Goal: Task Accomplishment & Management: Complete application form

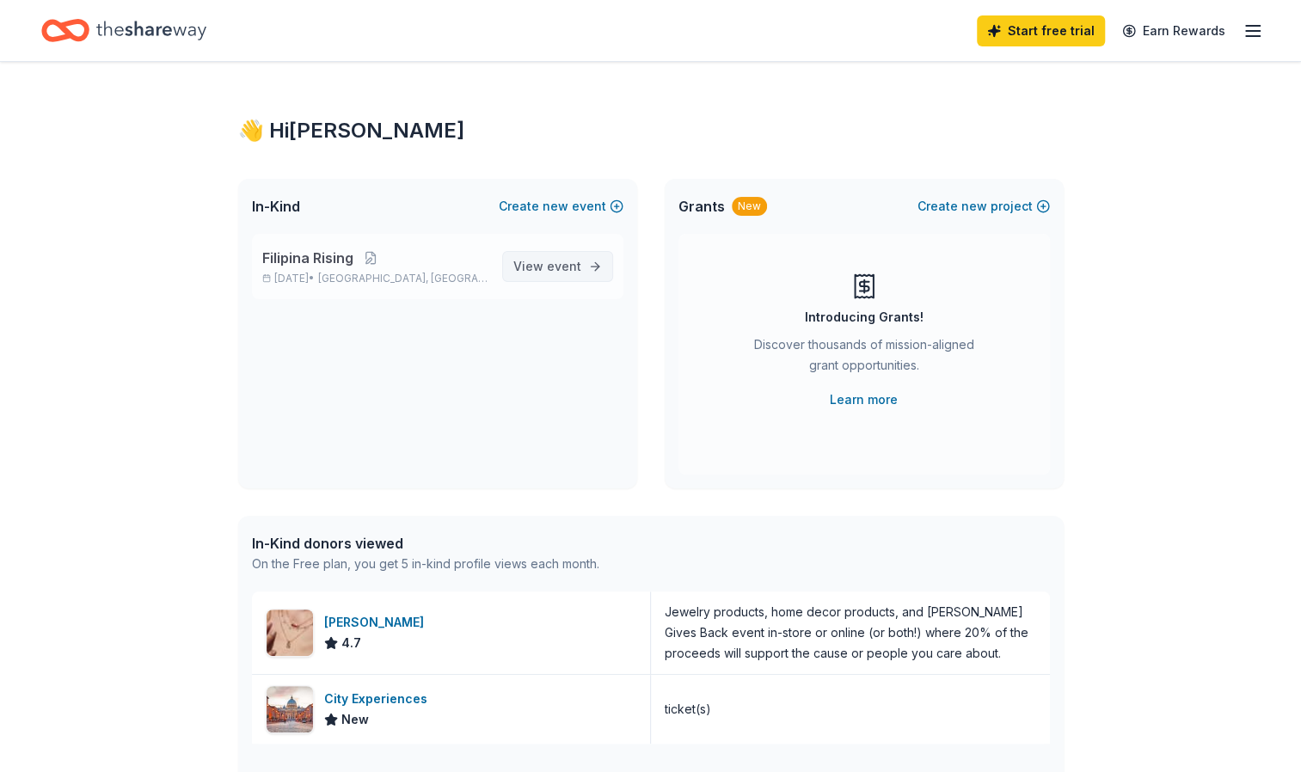
click at [540, 274] on span "View event" at bounding box center [547, 266] width 68 height 21
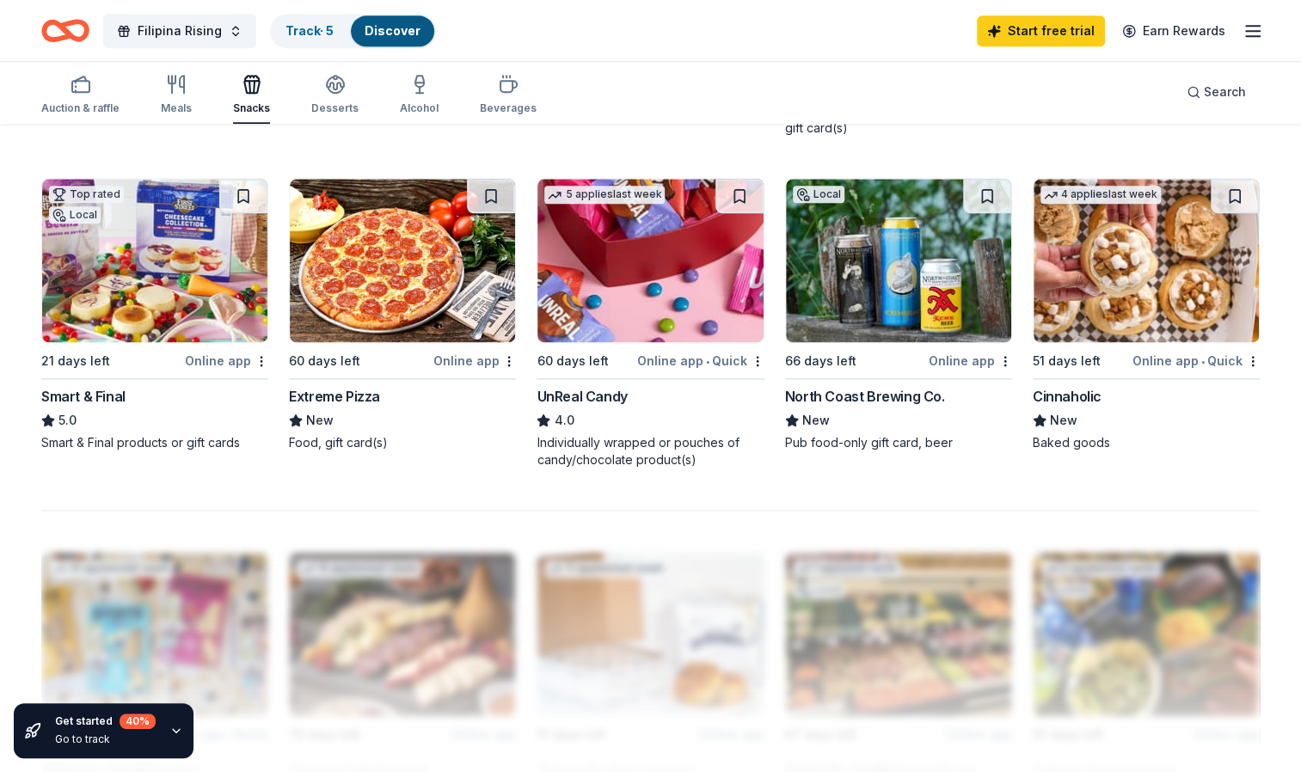
scroll to position [1135, 0]
click at [171, 263] on img at bounding box center [154, 259] width 225 height 163
click at [617, 286] on img at bounding box center [649, 259] width 225 height 163
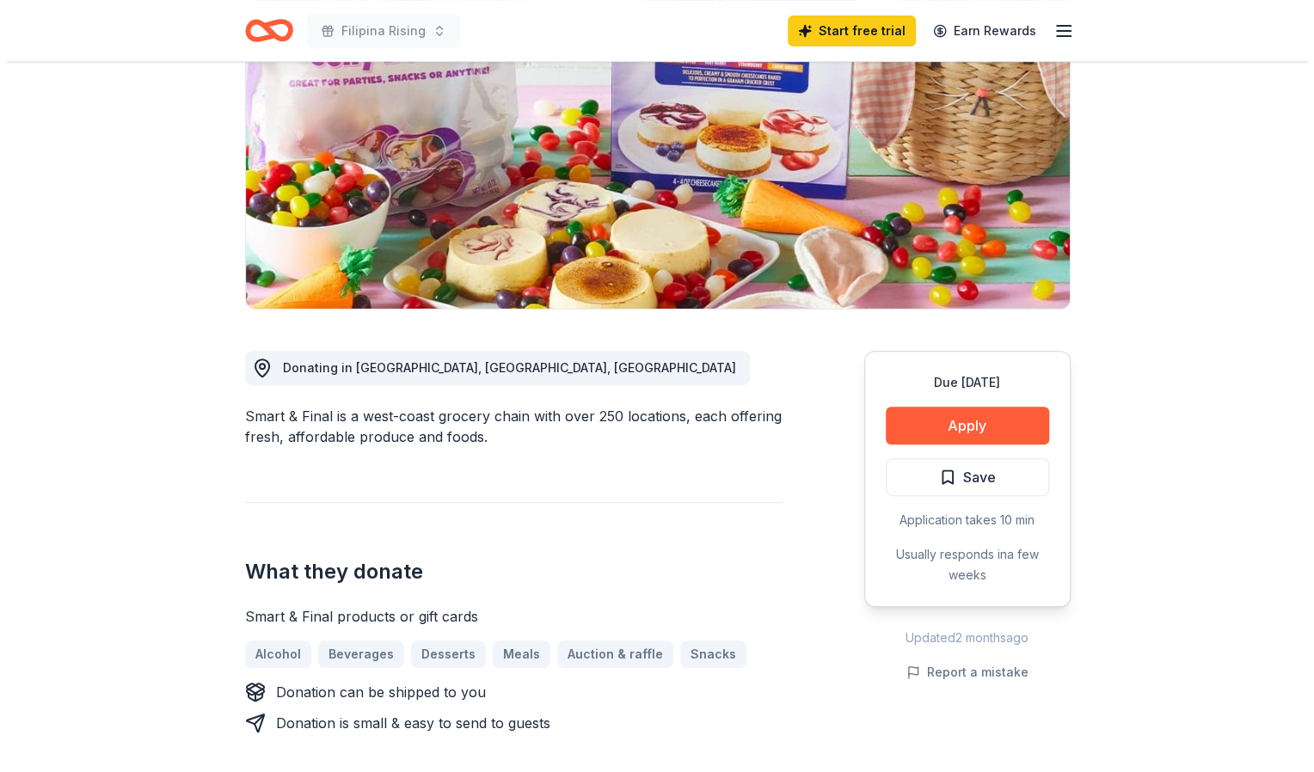
scroll to position [216, 0]
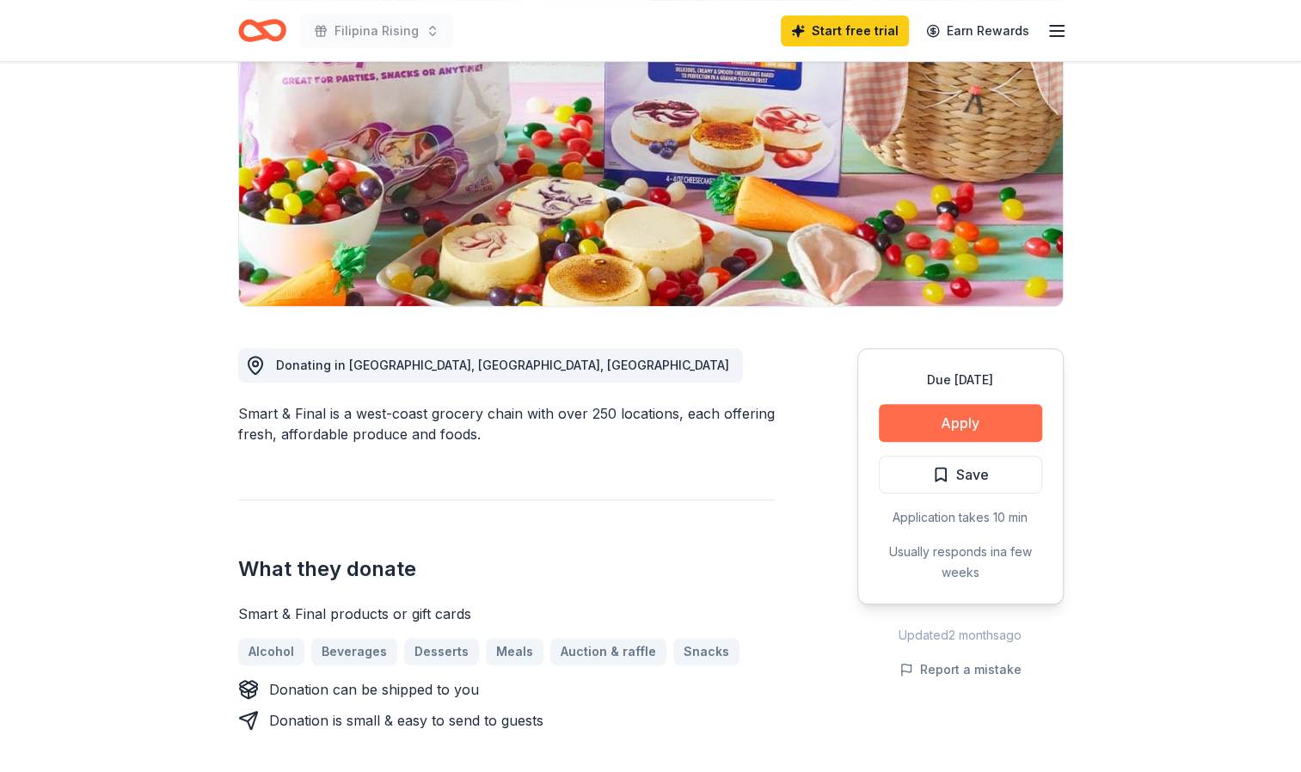
click at [966, 420] on button "Apply" at bounding box center [960, 423] width 163 height 38
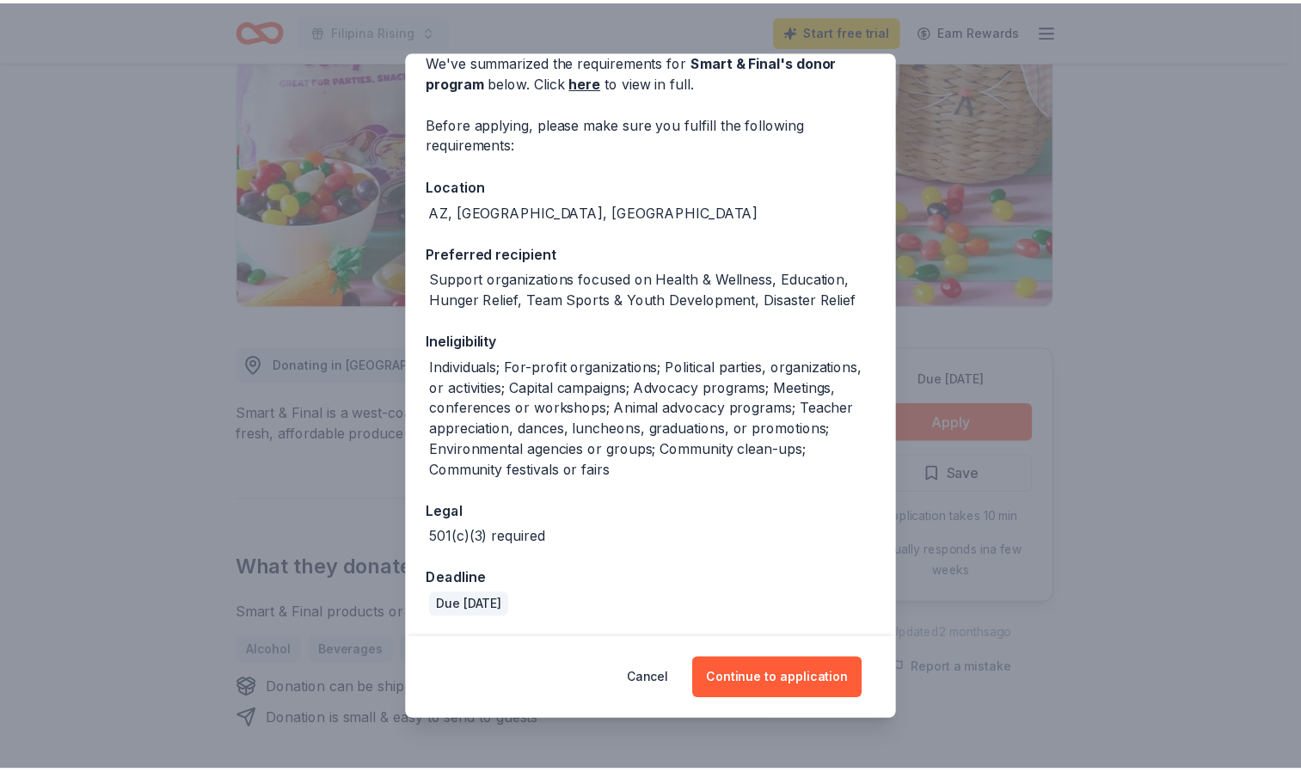
scroll to position [0, 0]
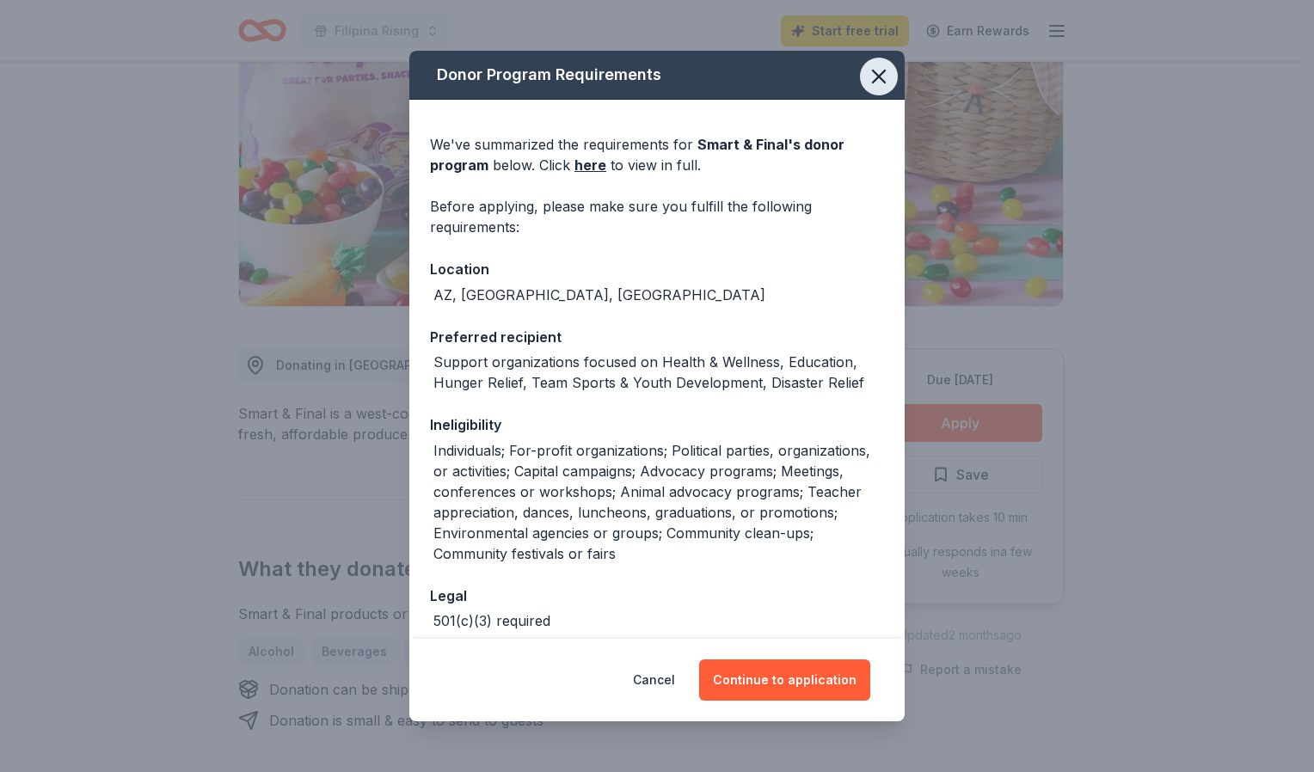
click at [875, 68] on icon "button" at bounding box center [879, 76] width 24 height 24
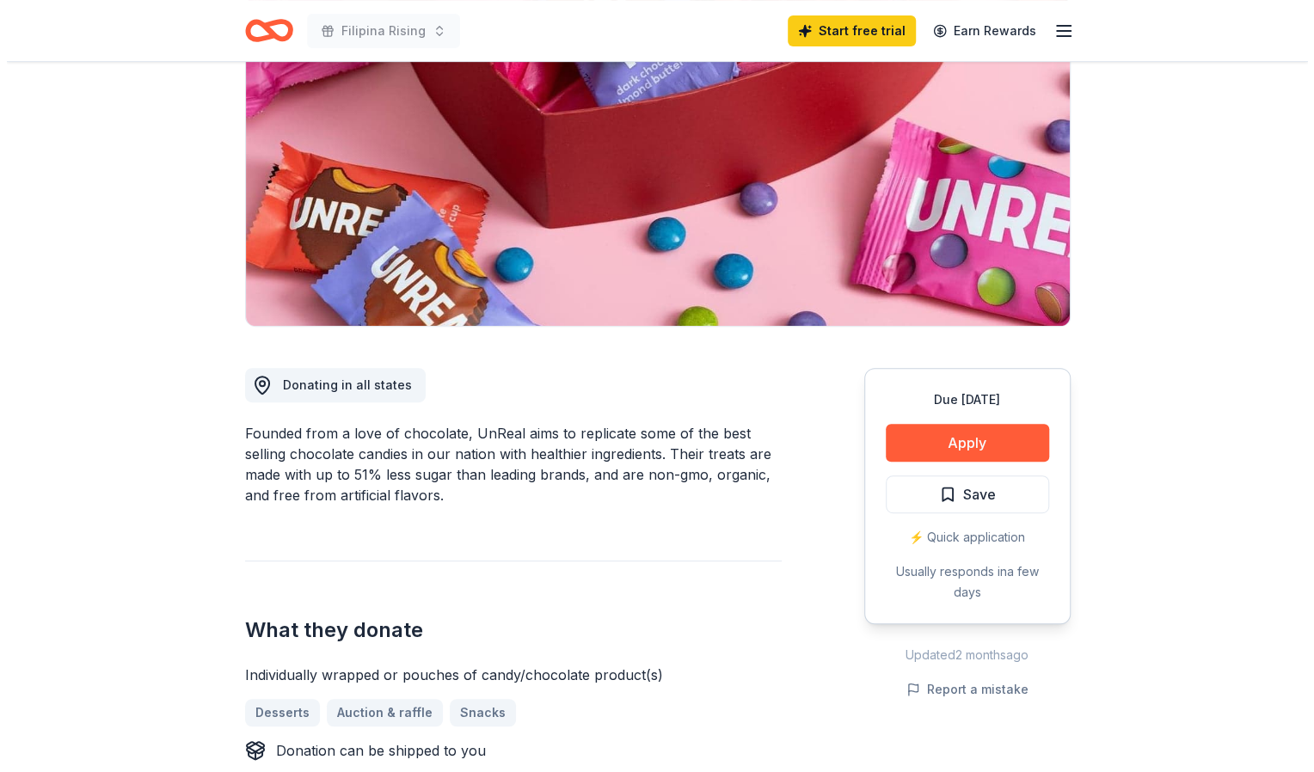
scroll to position [248, 0]
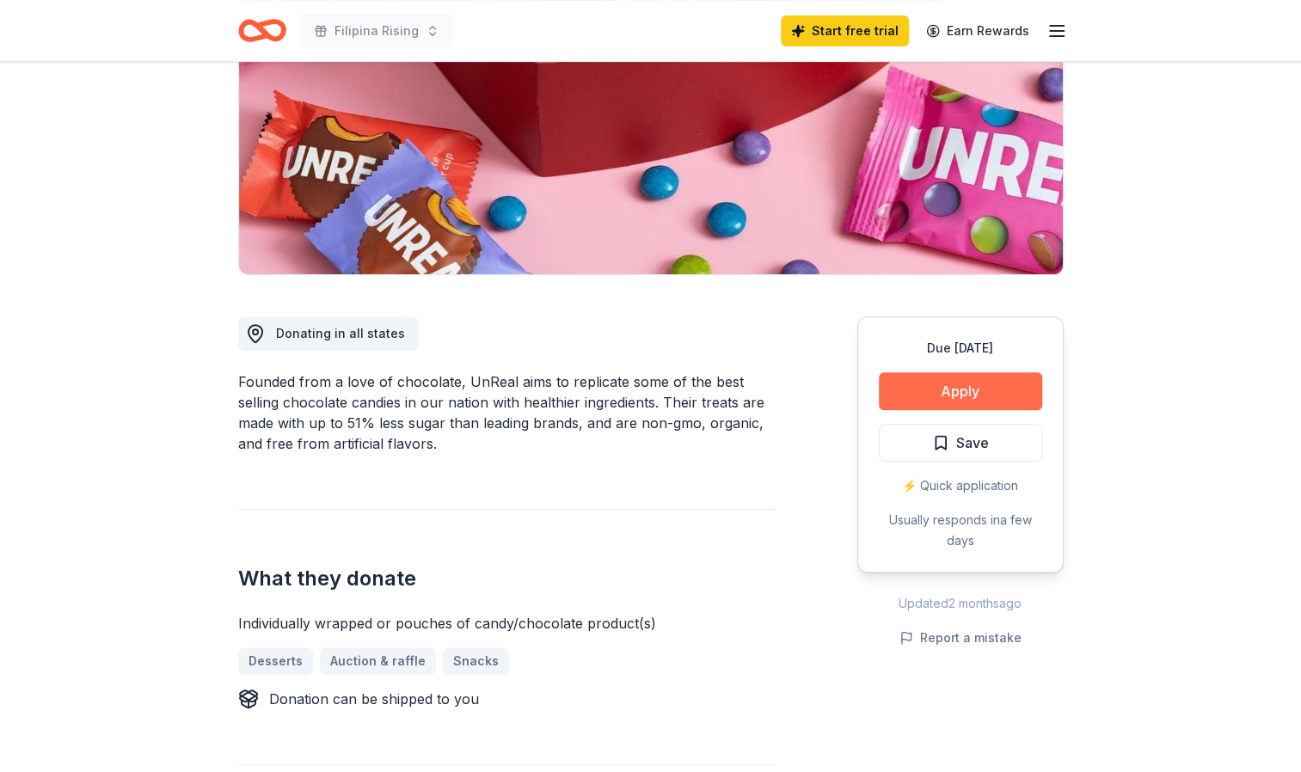
click at [953, 389] on button "Apply" at bounding box center [960, 391] width 163 height 38
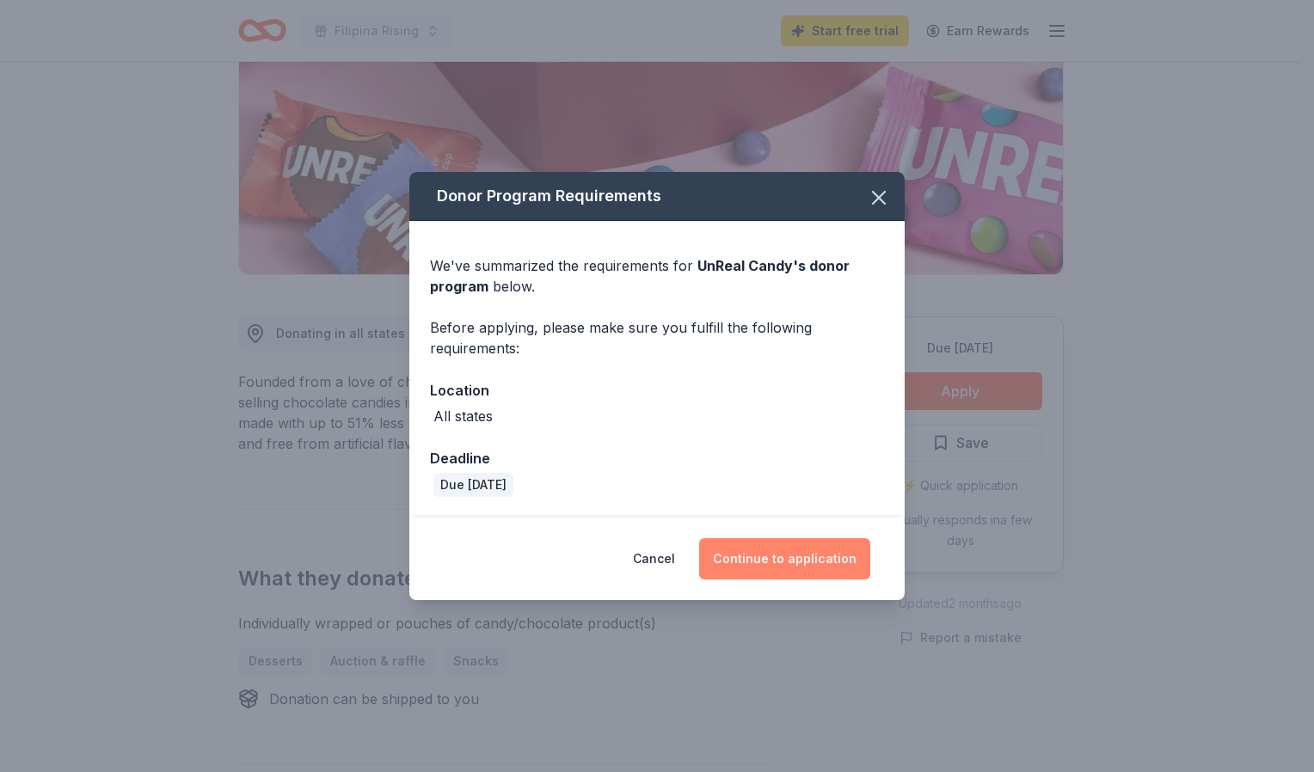
click at [750, 556] on button "Continue to application" at bounding box center [784, 558] width 171 height 41
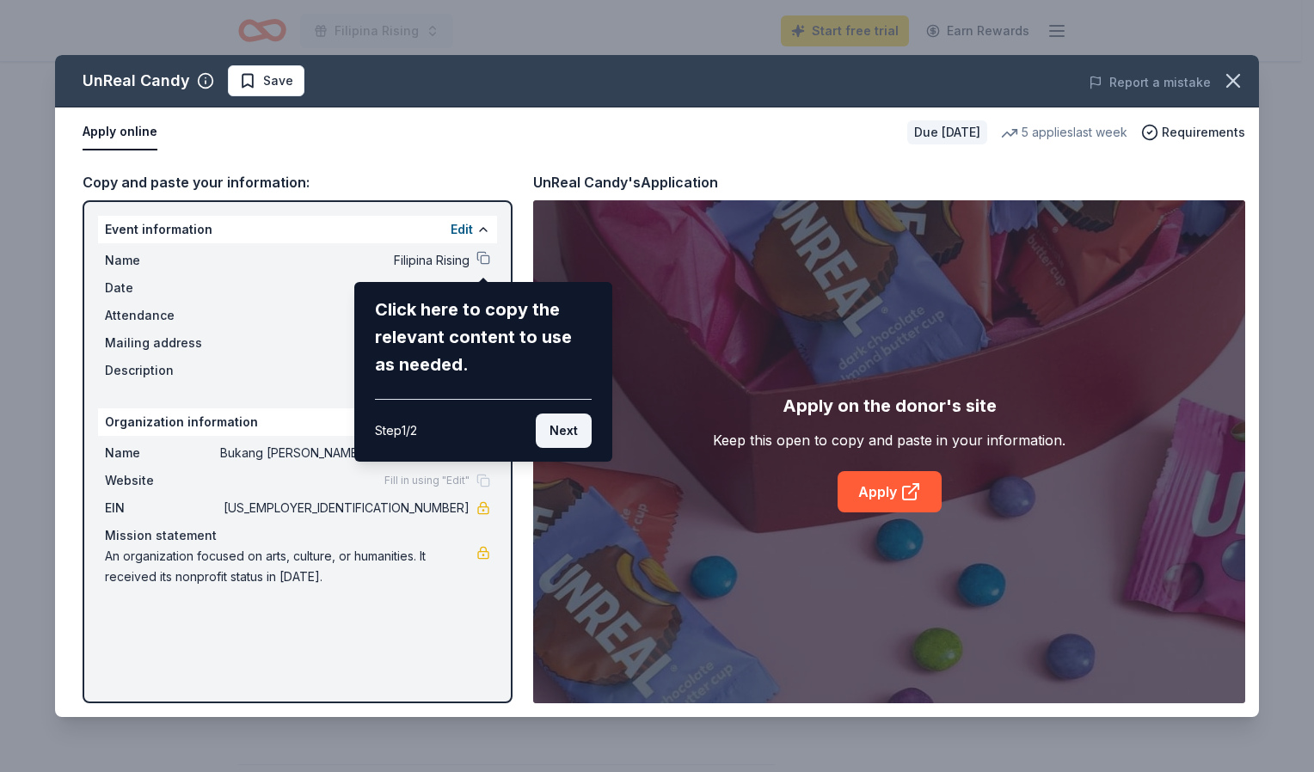
click at [548, 431] on button "Next" at bounding box center [564, 431] width 56 height 34
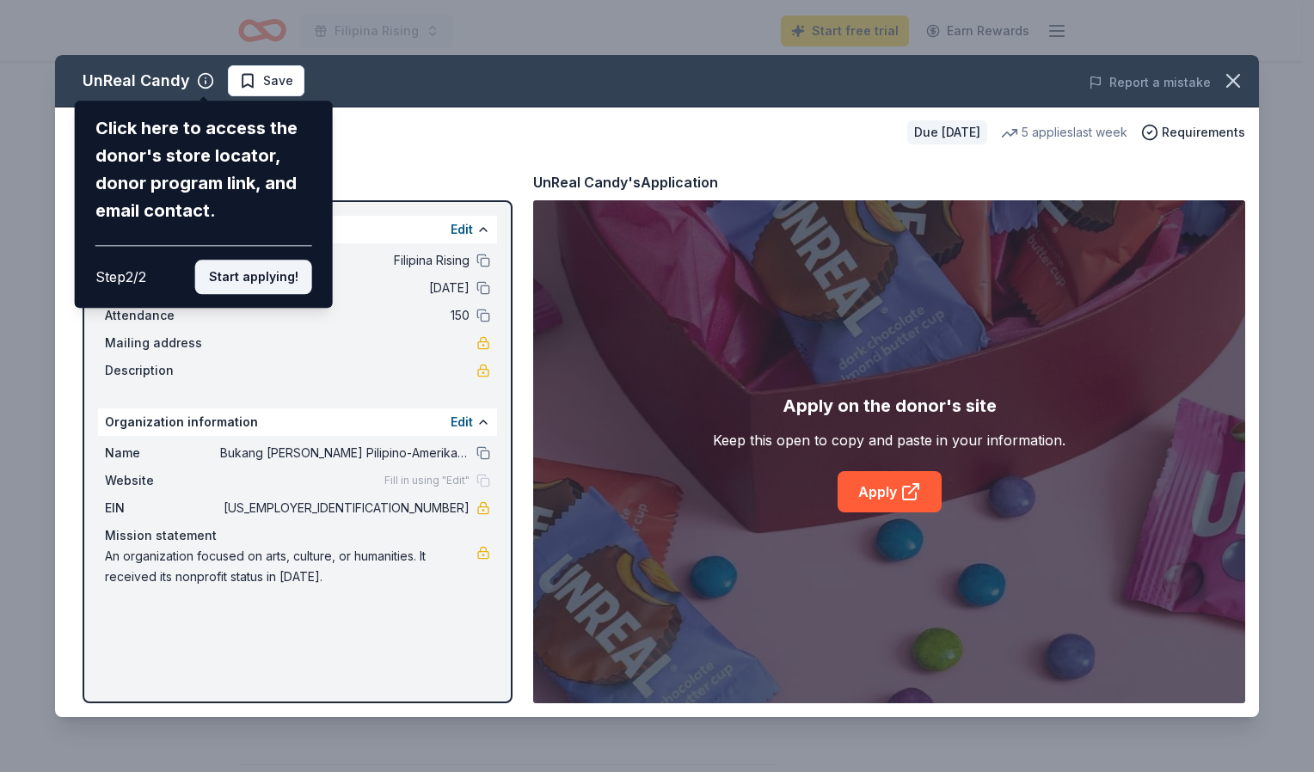
click at [265, 281] on button "Start applying!" at bounding box center [253, 277] width 117 height 34
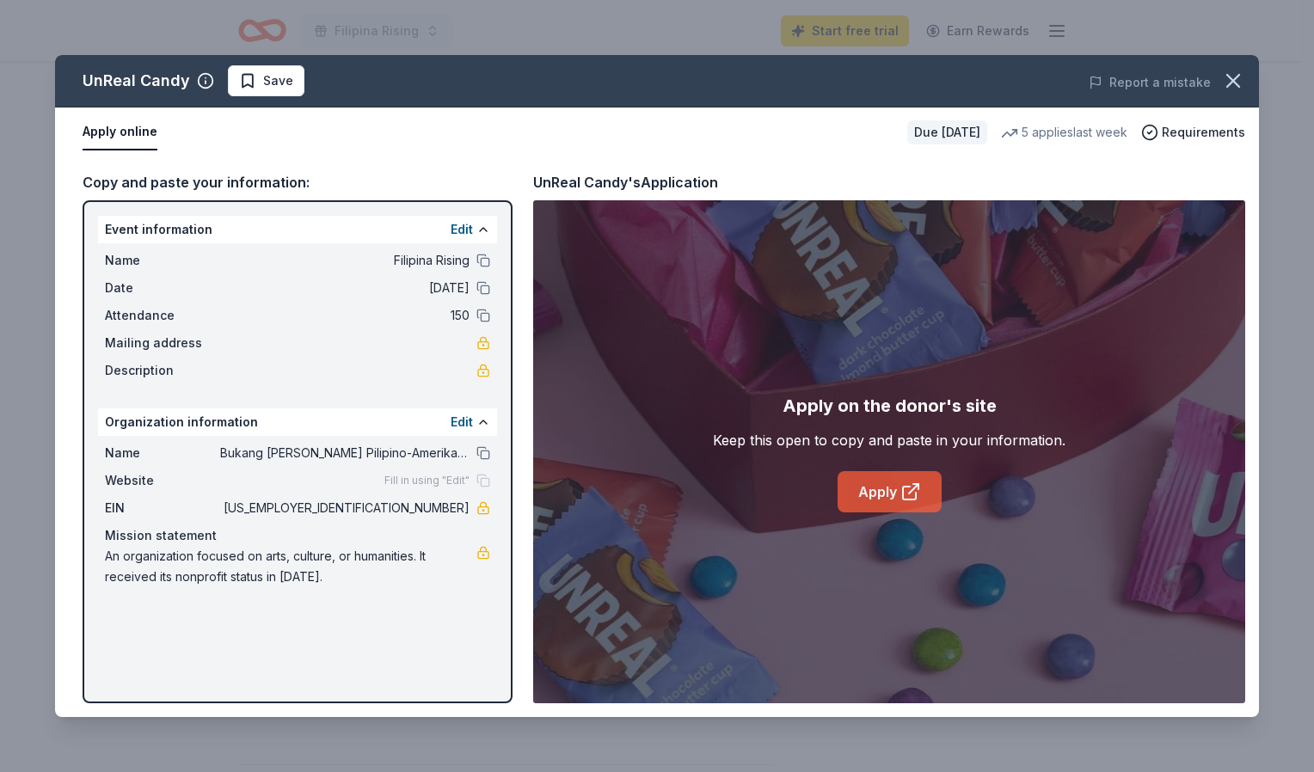
click at [893, 488] on link "Apply" at bounding box center [889, 491] width 104 height 41
